Goal: Information Seeking & Learning: Learn about a topic

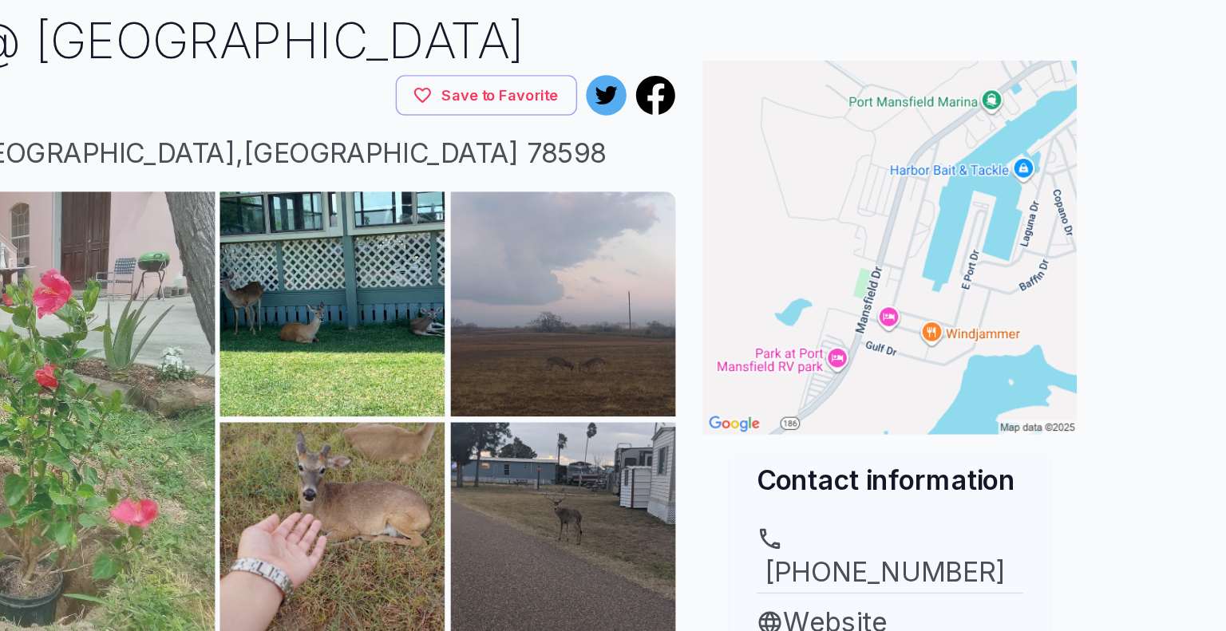
scroll to position [32, 0]
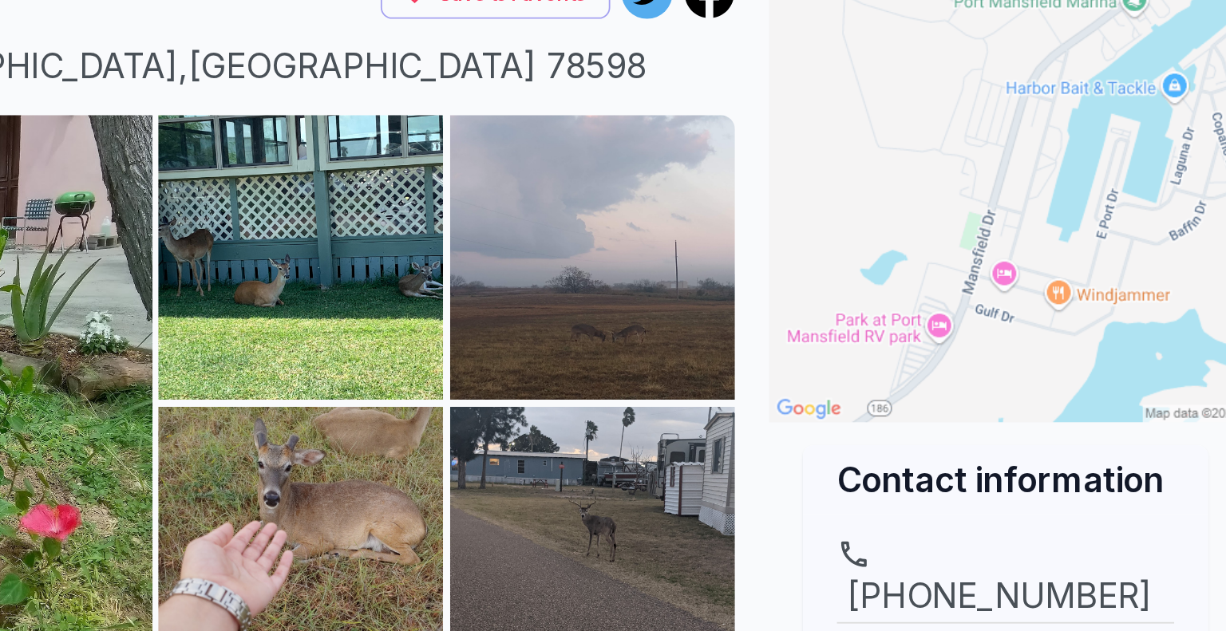
click at [948, 307] on img at bounding box center [952, 255] width 267 height 267
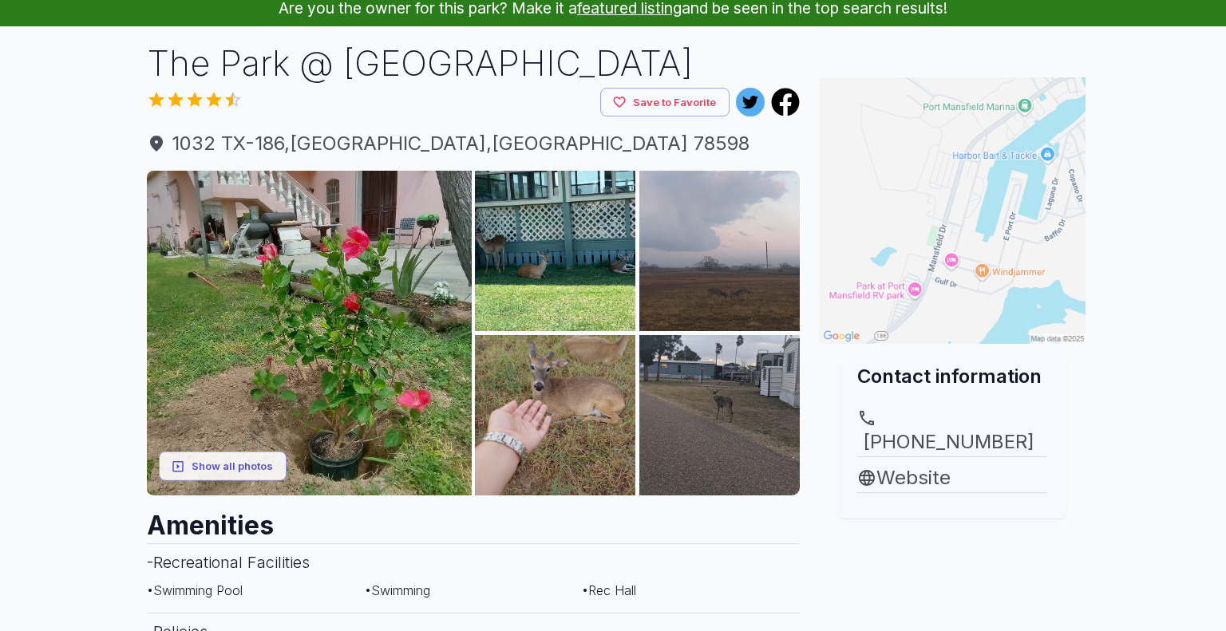
scroll to position [80, 0]
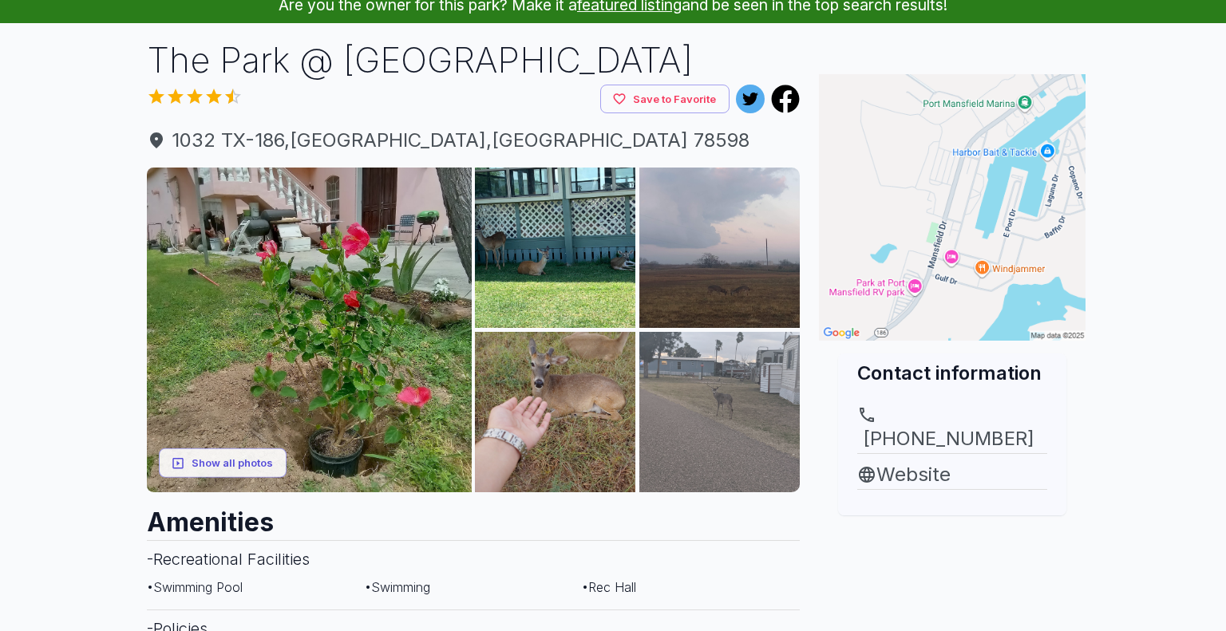
click at [725, 355] on img at bounding box center [719, 412] width 160 height 160
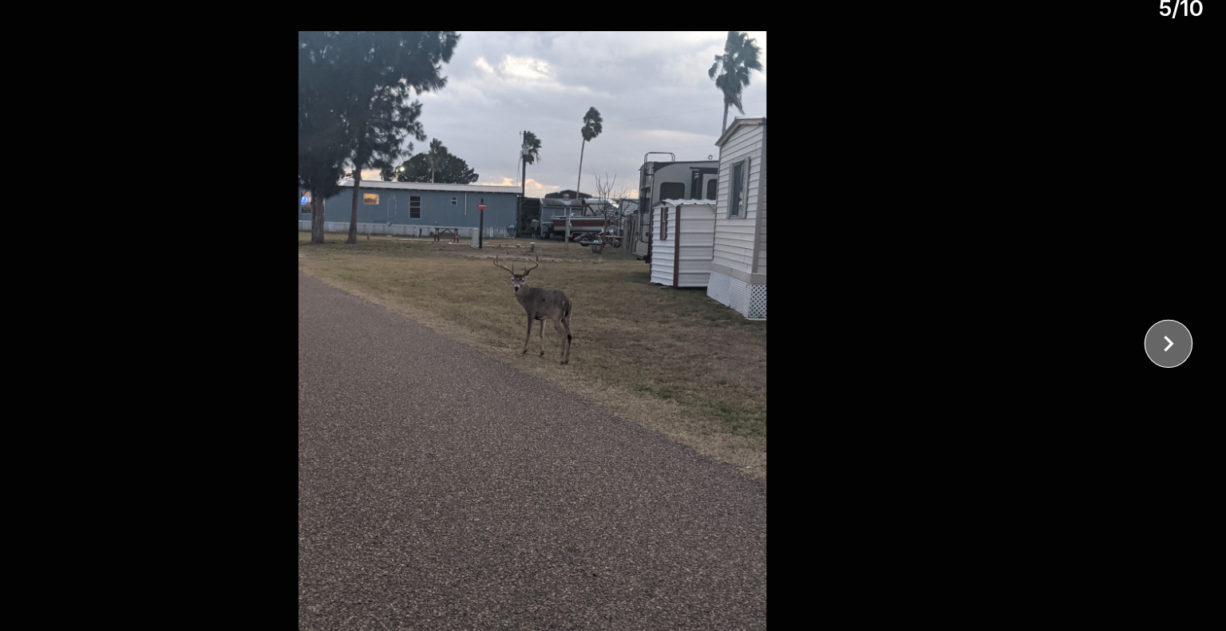
click at [1175, 330] on icon "close" at bounding box center [1171, 321] width 28 height 28
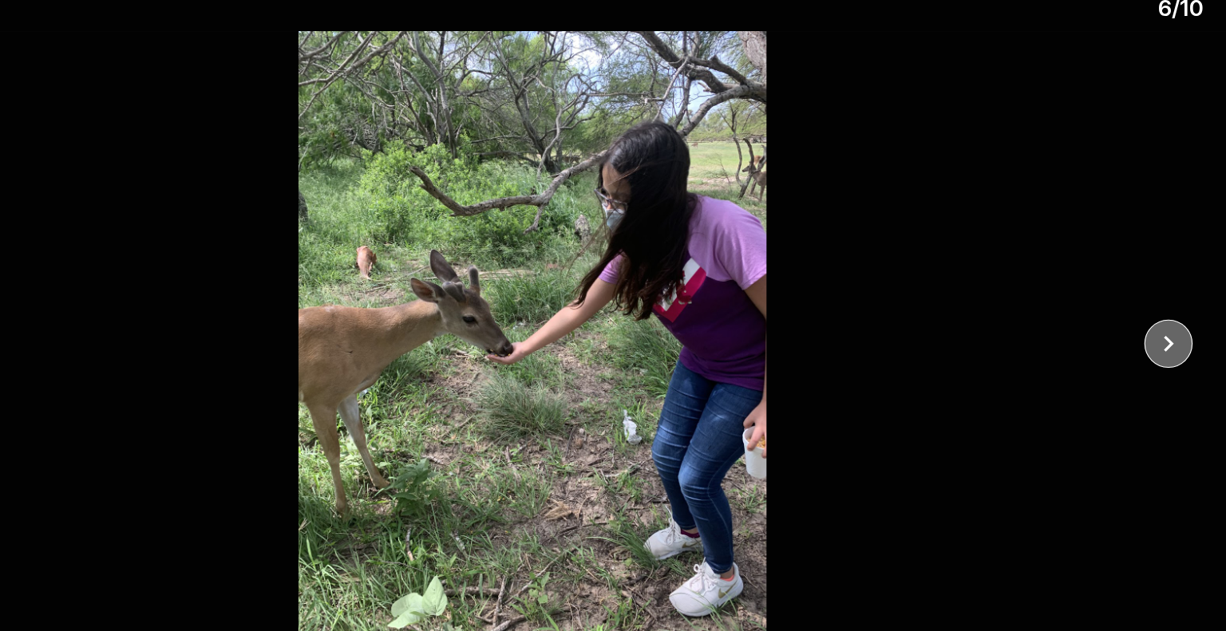
click at [1175, 330] on icon "close" at bounding box center [1171, 321] width 28 height 28
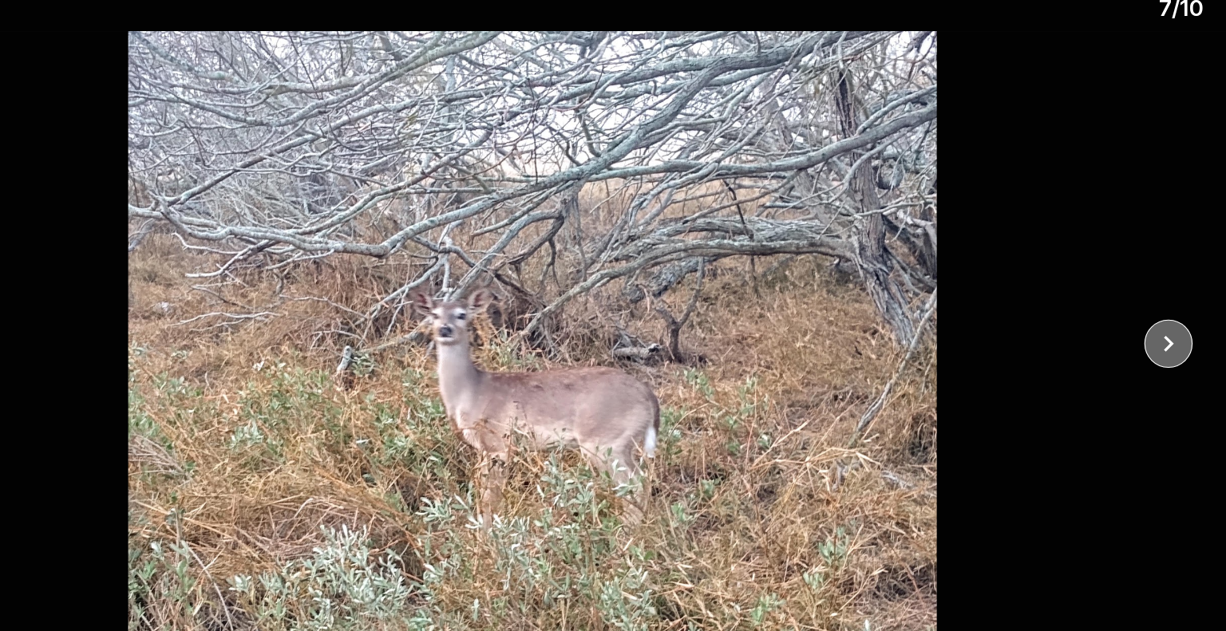
click at [1175, 330] on icon "close" at bounding box center [1171, 321] width 28 height 28
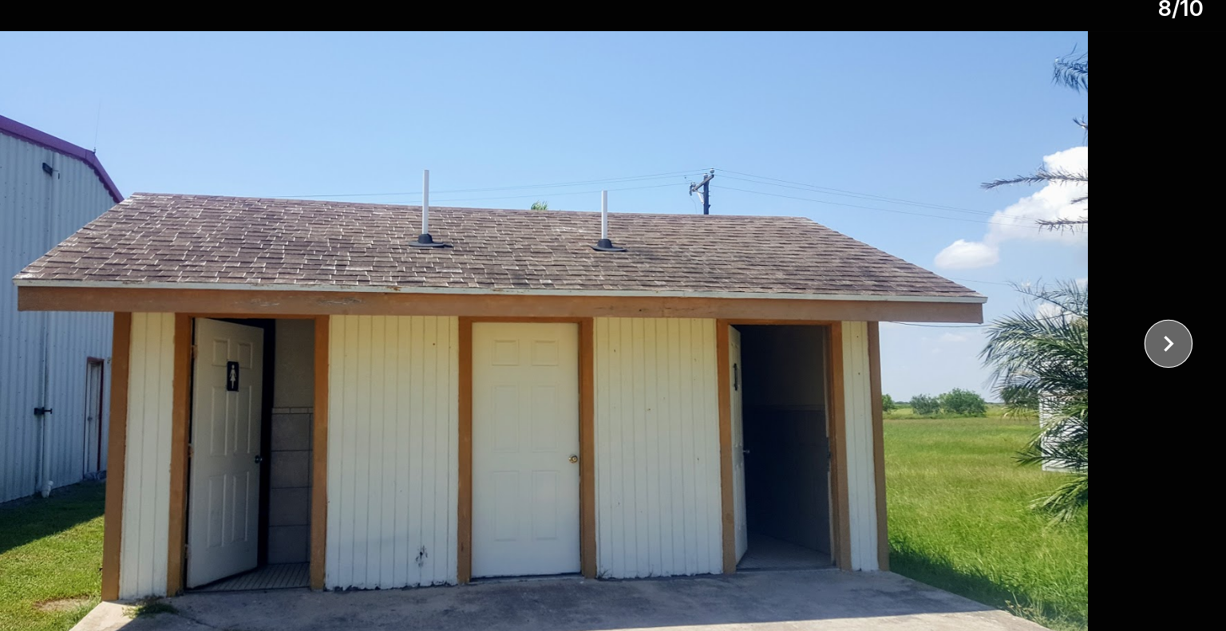
click at [1175, 330] on icon "close" at bounding box center [1171, 321] width 28 height 28
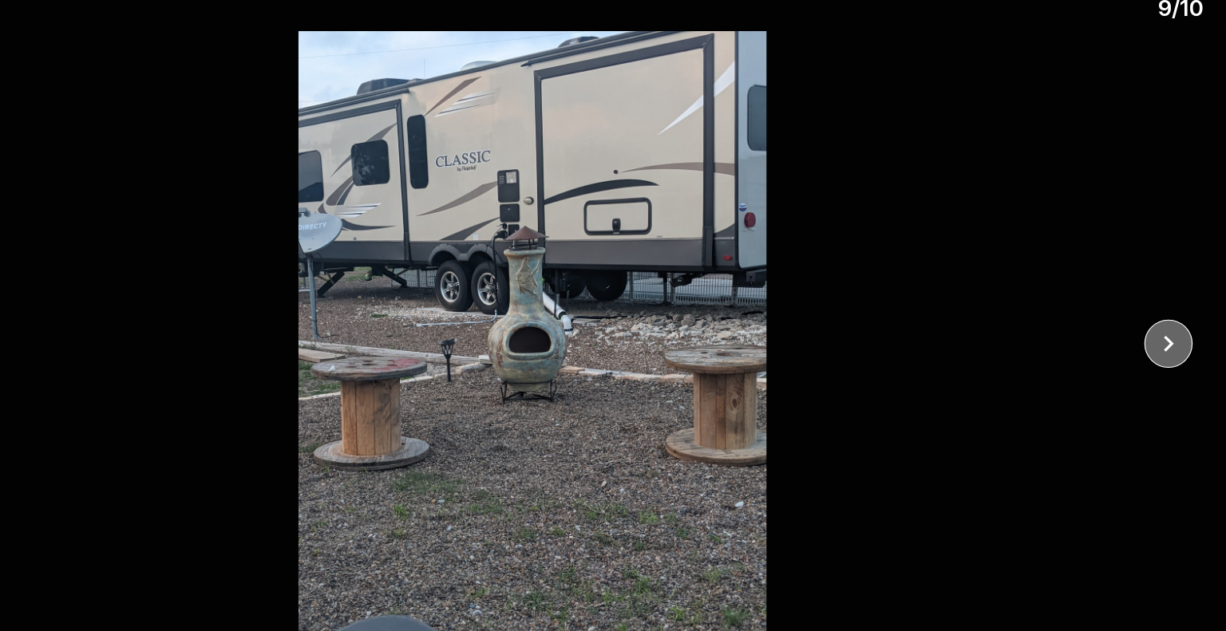
click at [1175, 330] on icon "close" at bounding box center [1171, 321] width 28 height 28
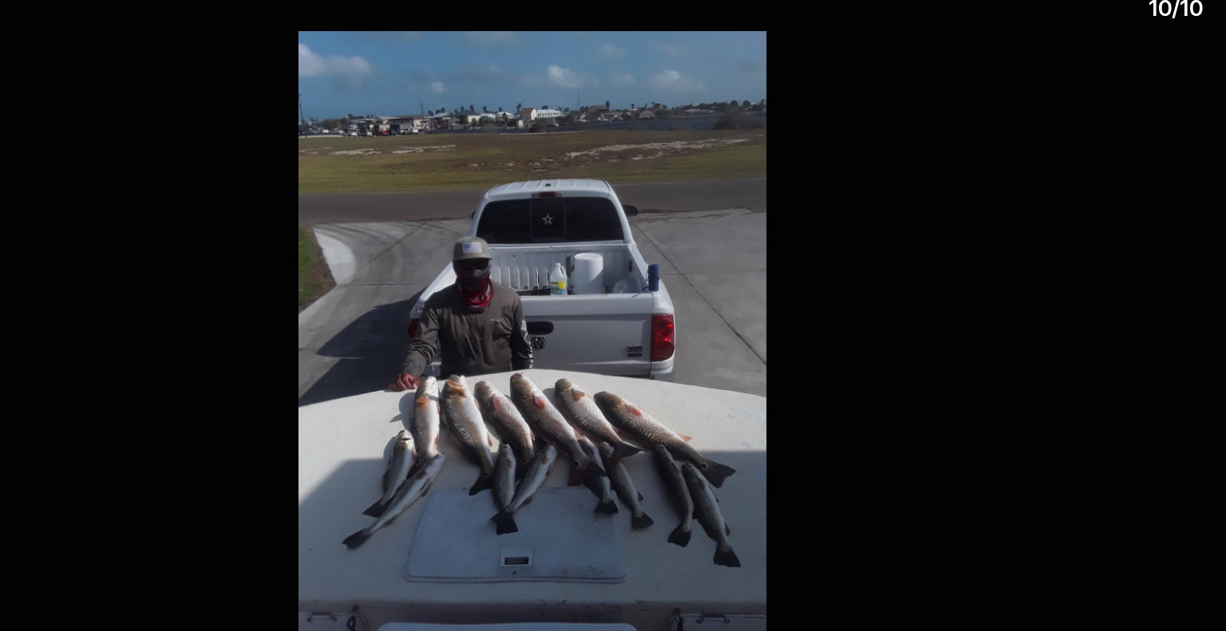
click at [1175, 330] on div at bounding box center [613, 321] width 1226 height 548
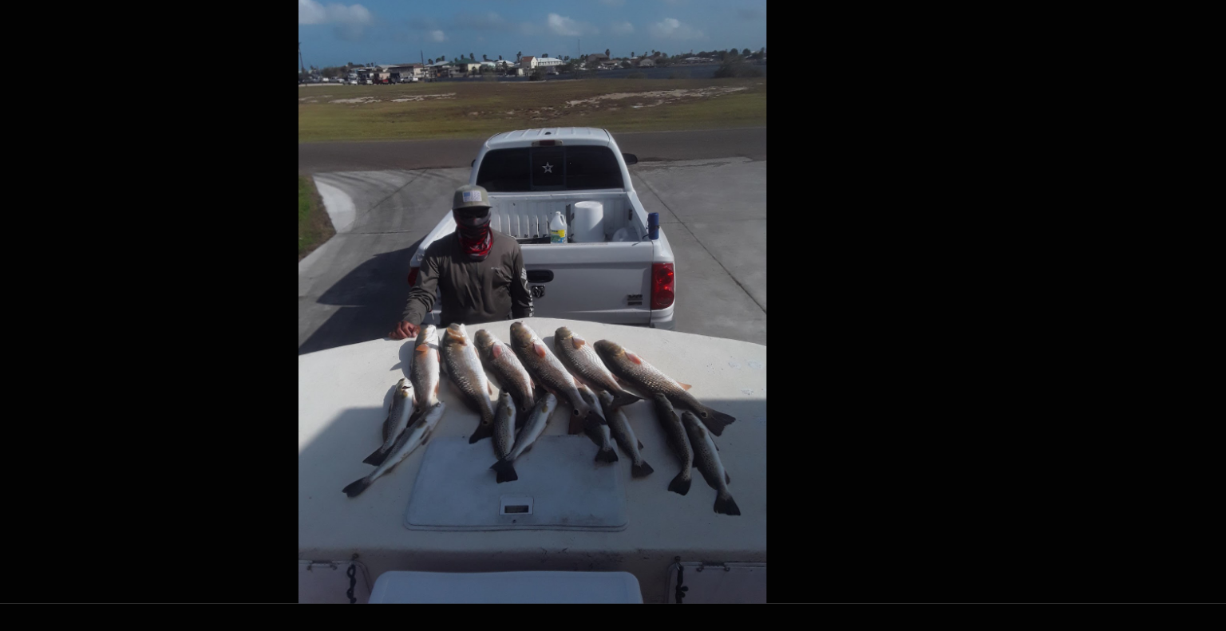
scroll to position [79, 0]
